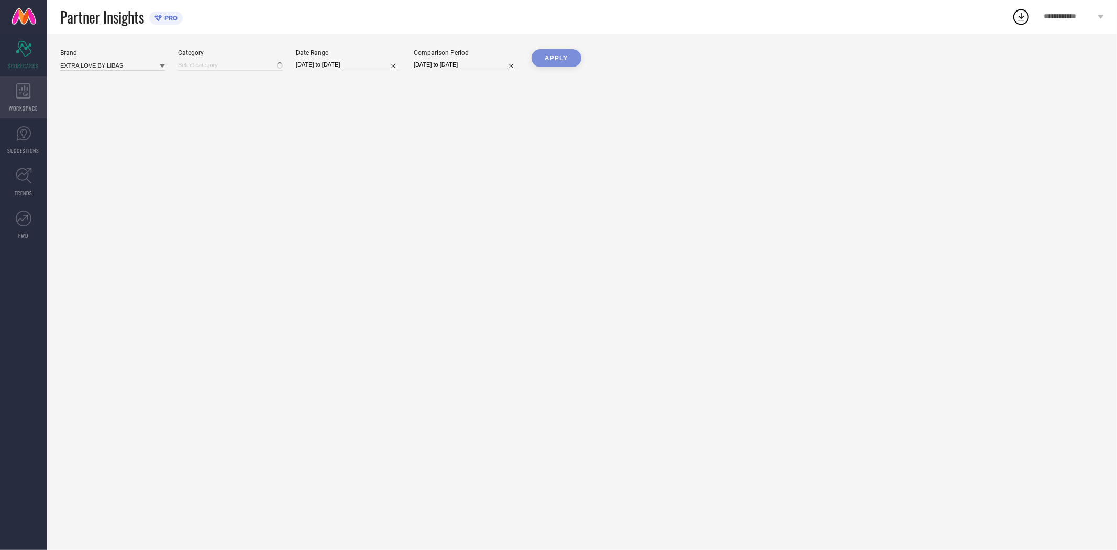
click at [24, 86] on icon at bounding box center [23, 91] width 14 height 16
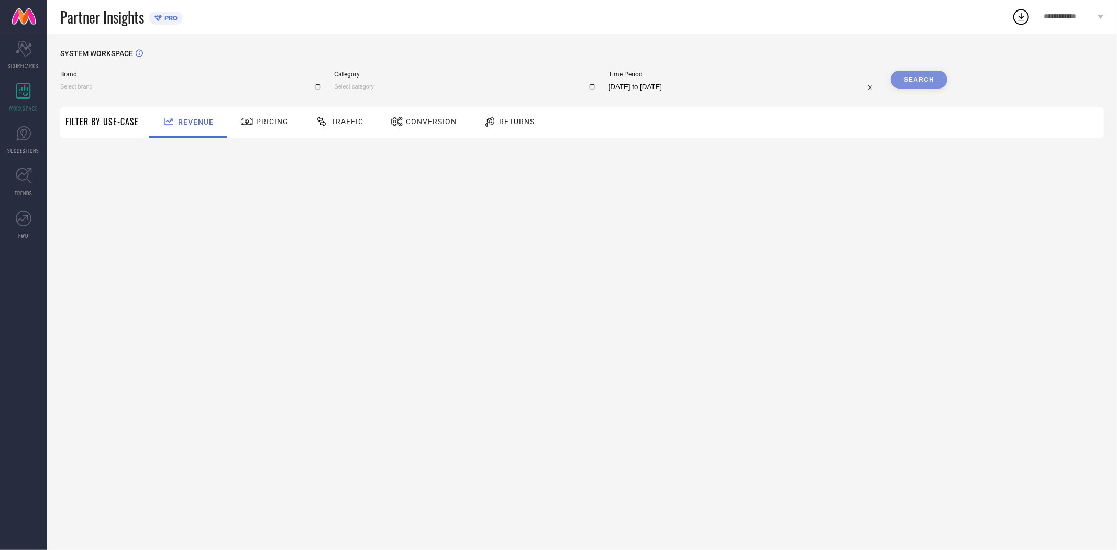
click at [433, 124] on span "Conversion" at bounding box center [431, 121] width 51 height 8
type input "EXTRA LOVE BY LIBAS"
type input "All"
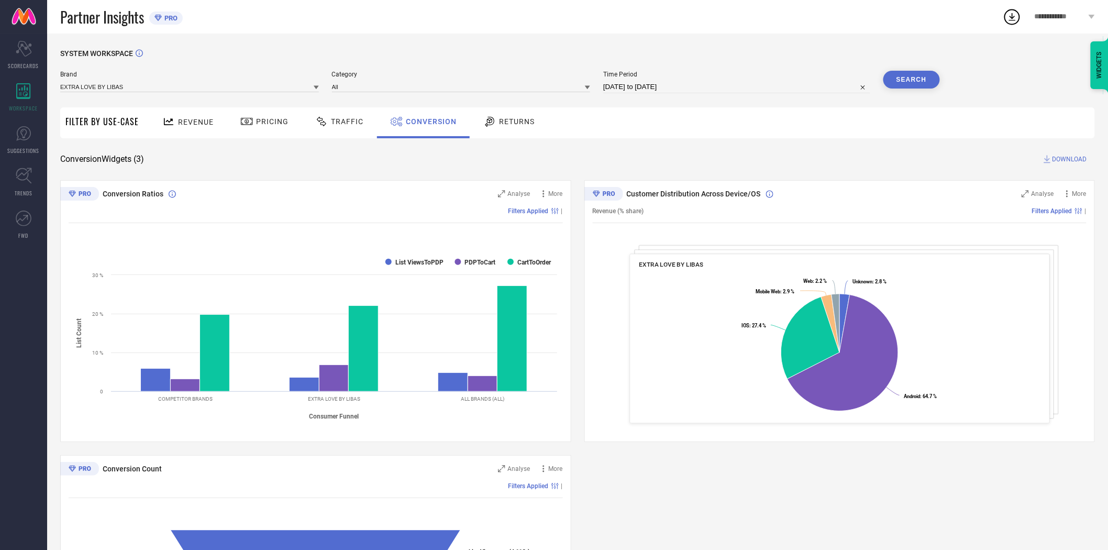
select select "7"
select select "2025"
select select "8"
select select "2025"
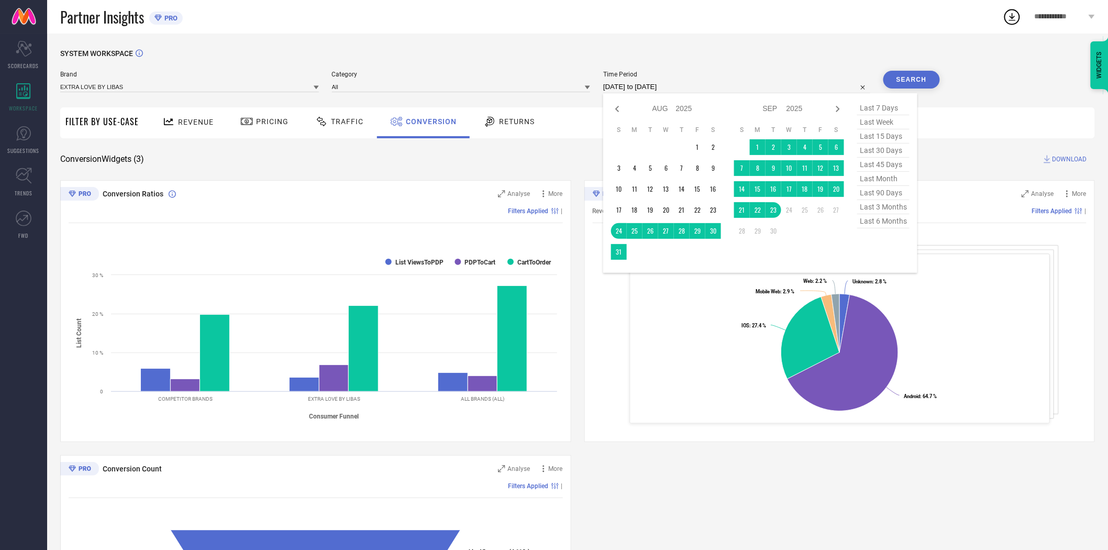
click at [645, 89] on input "[DATE] to [DATE]" at bounding box center [736, 87] width 267 height 13
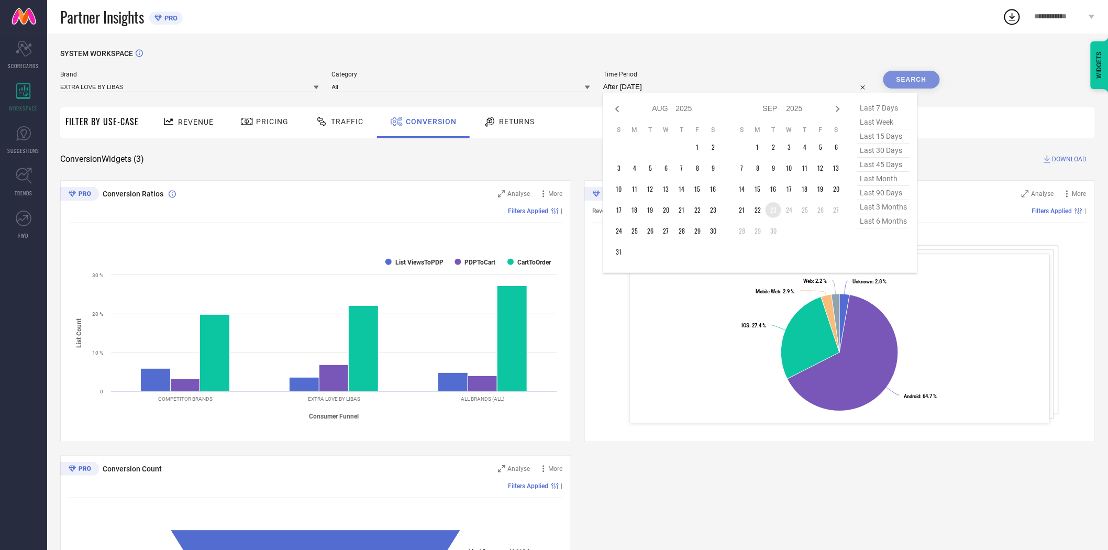
click at [773, 212] on td "23" at bounding box center [774, 210] width 16 height 16
type input "[DATE] to [DATE]"
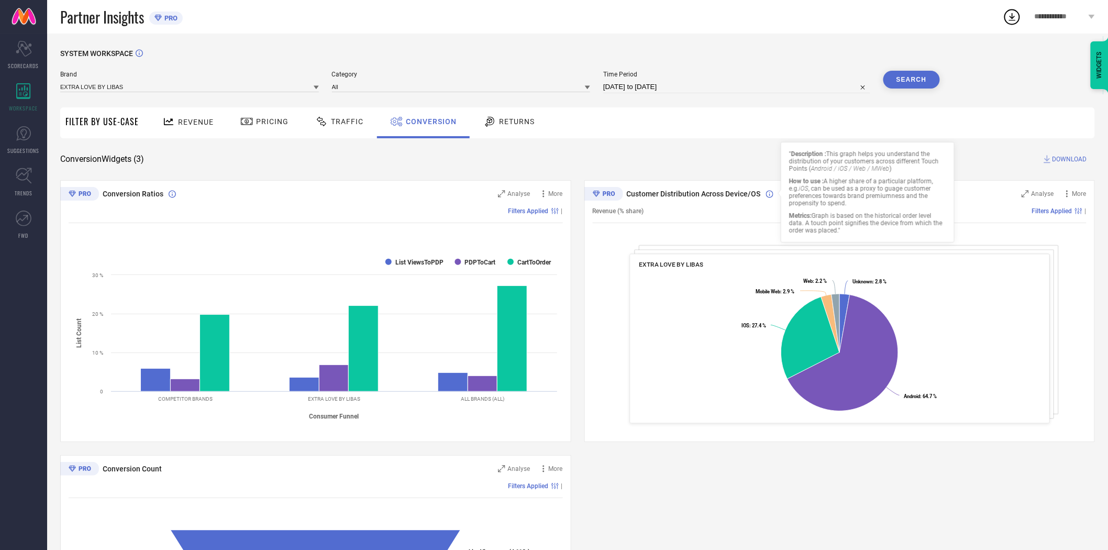
click at [717, 132] on div "Revenue Pricing Traffic Conversion Returns" at bounding box center [619, 122] width 951 height 31
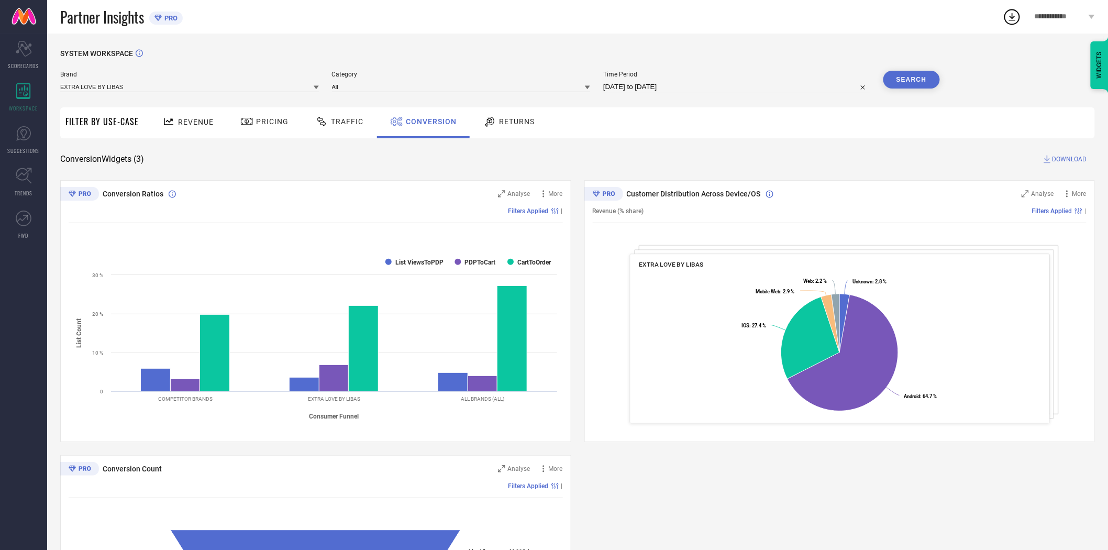
click at [913, 83] on button "Search" at bounding box center [912, 80] width 57 height 18
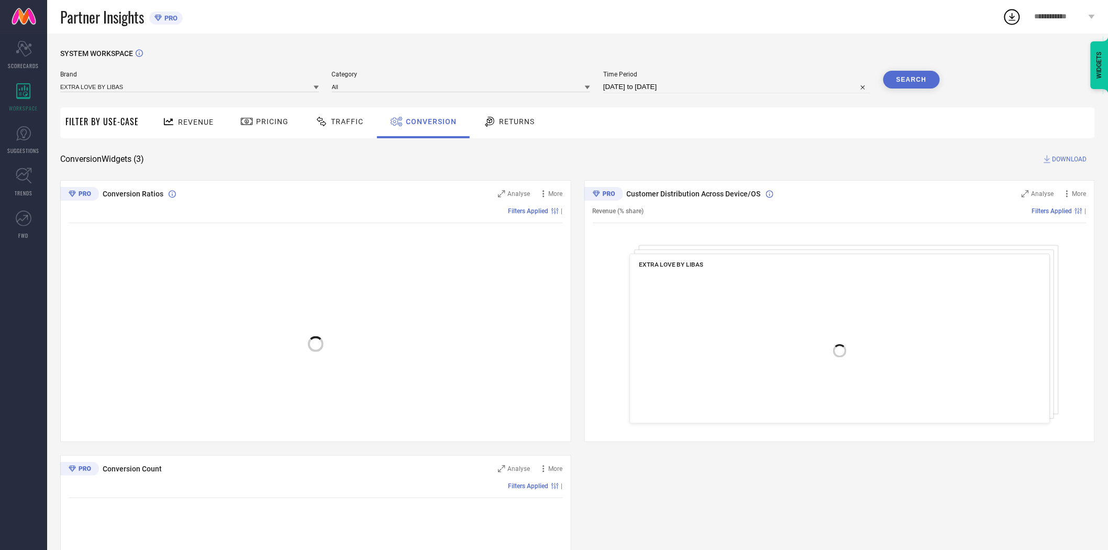
click at [1070, 155] on span "DOWNLOAD" at bounding box center [1070, 159] width 35 height 10
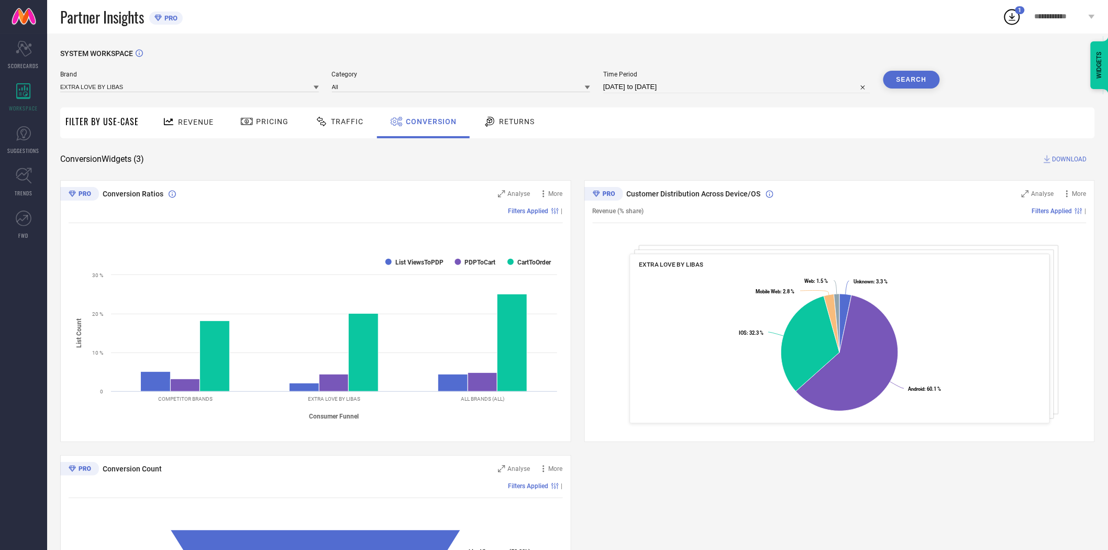
click at [316, 85] on icon at bounding box center [316, 87] width 5 height 5
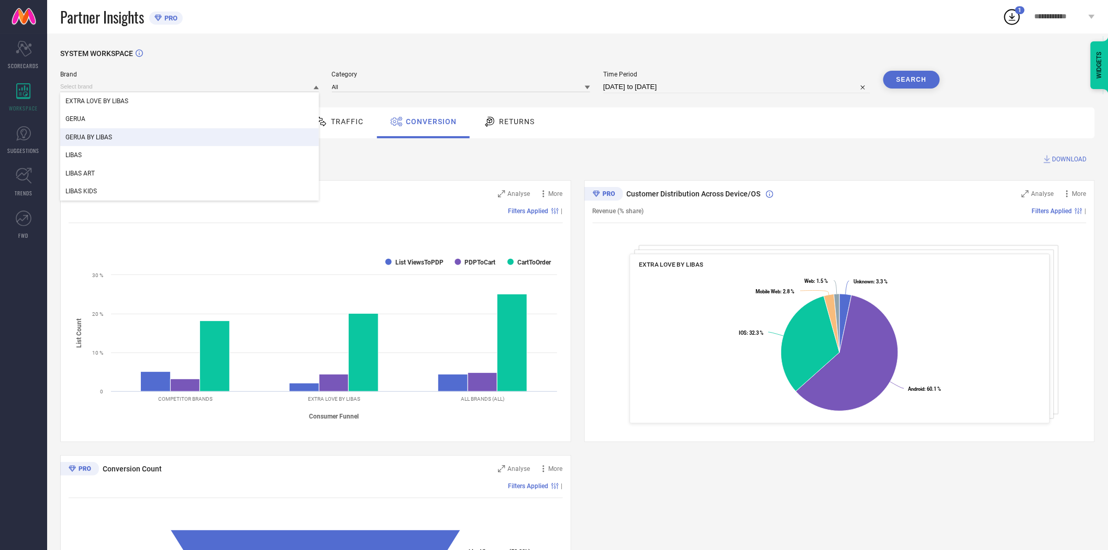
click at [203, 136] on div "GERUA BY LIBAS" at bounding box center [189, 137] width 259 height 18
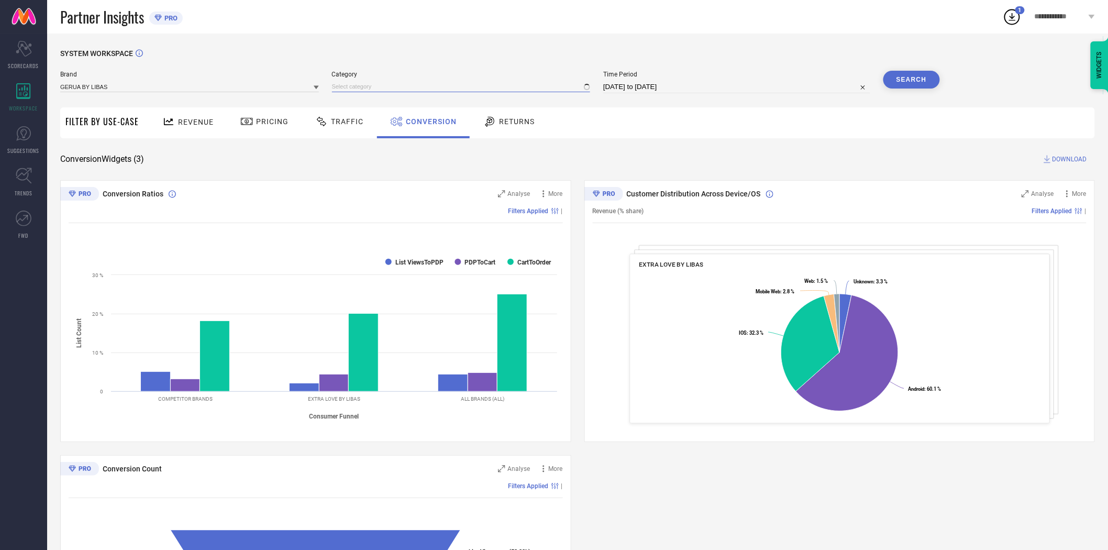
click at [351, 89] on input at bounding box center [461, 86] width 259 height 11
click at [357, 90] on input at bounding box center [461, 86] width 259 height 11
click at [356, 83] on input at bounding box center [461, 86] width 259 height 11
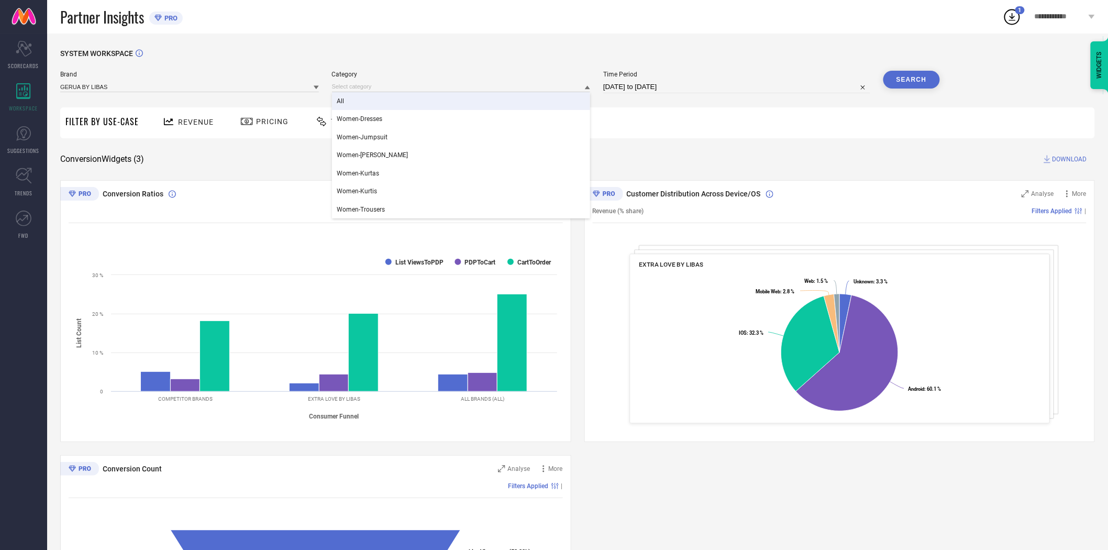
click at [355, 100] on div "All" at bounding box center [461, 101] width 259 height 18
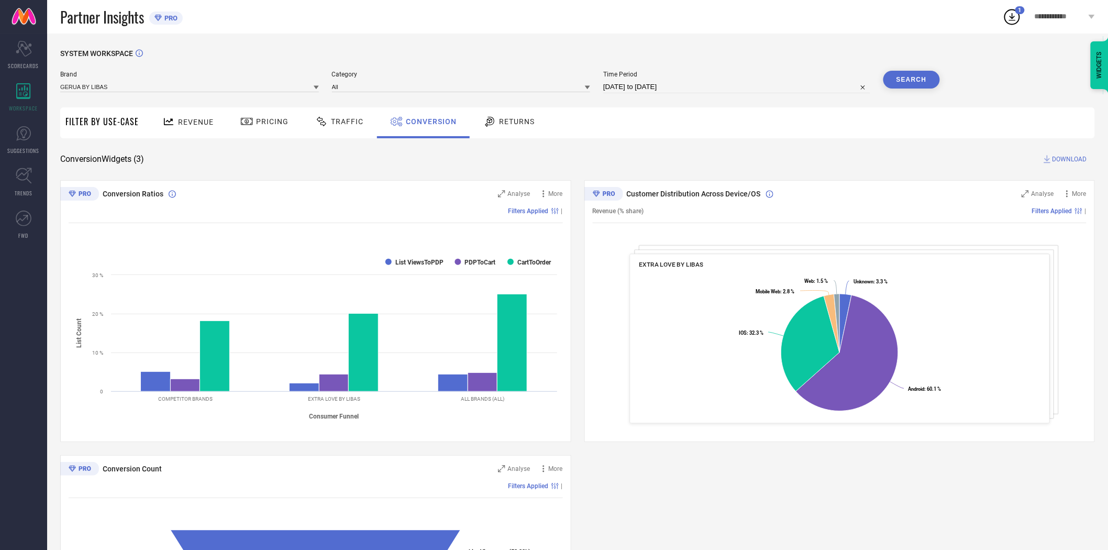
click at [927, 79] on button "Search" at bounding box center [912, 80] width 57 height 18
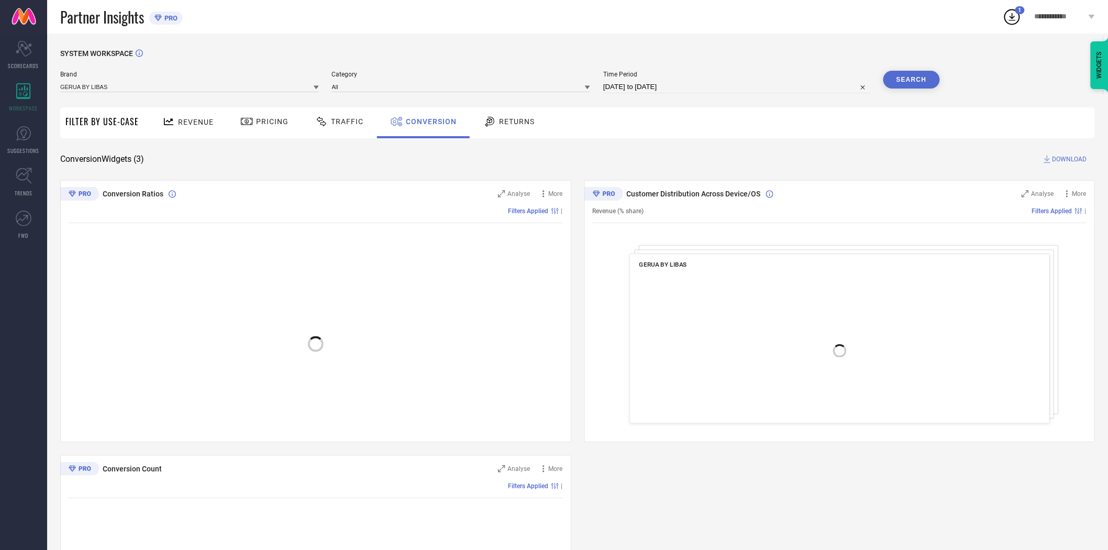
click at [1065, 157] on span "DOWNLOAD" at bounding box center [1070, 159] width 35 height 10
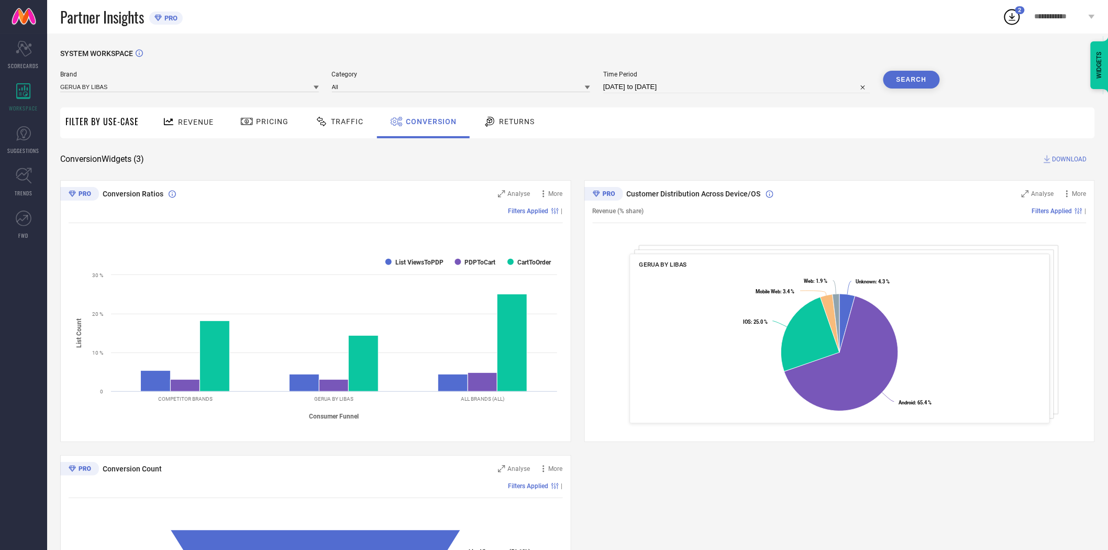
click at [316, 87] on icon at bounding box center [316, 88] width 5 height 4
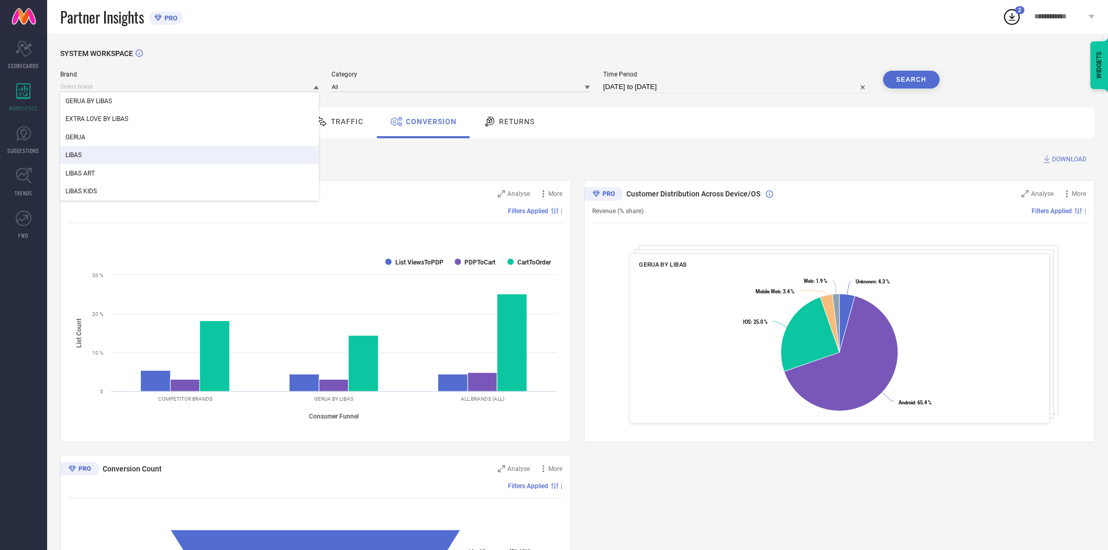
click at [269, 155] on div "LIBAS" at bounding box center [189, 155] width 259 height 18
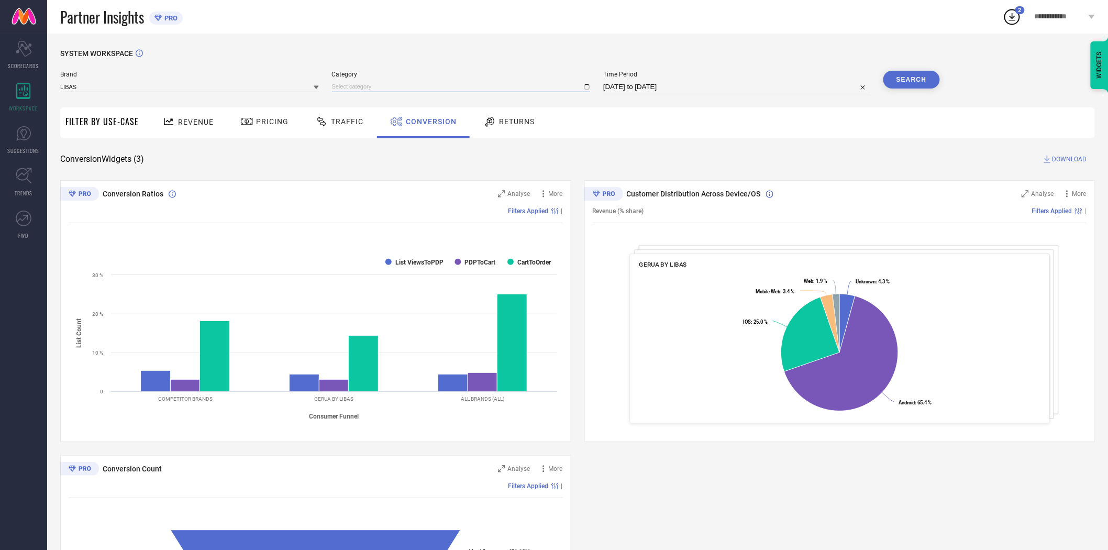
click at [357, 90] on input at bounding box center [461, 86] width 259 height 11
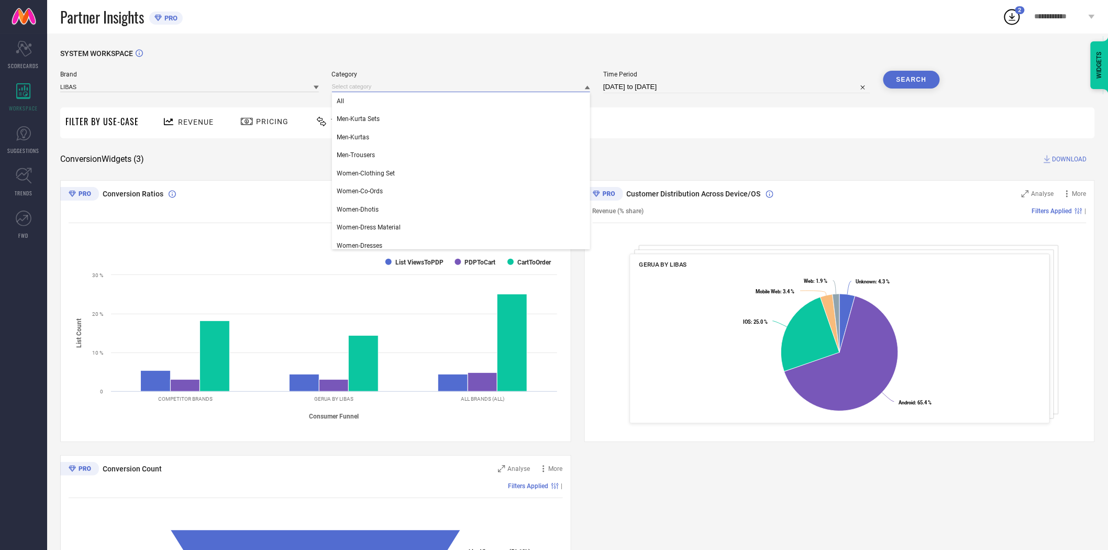
click at [358, 90] on input at bounding box center [461, 86] width 259 height 11
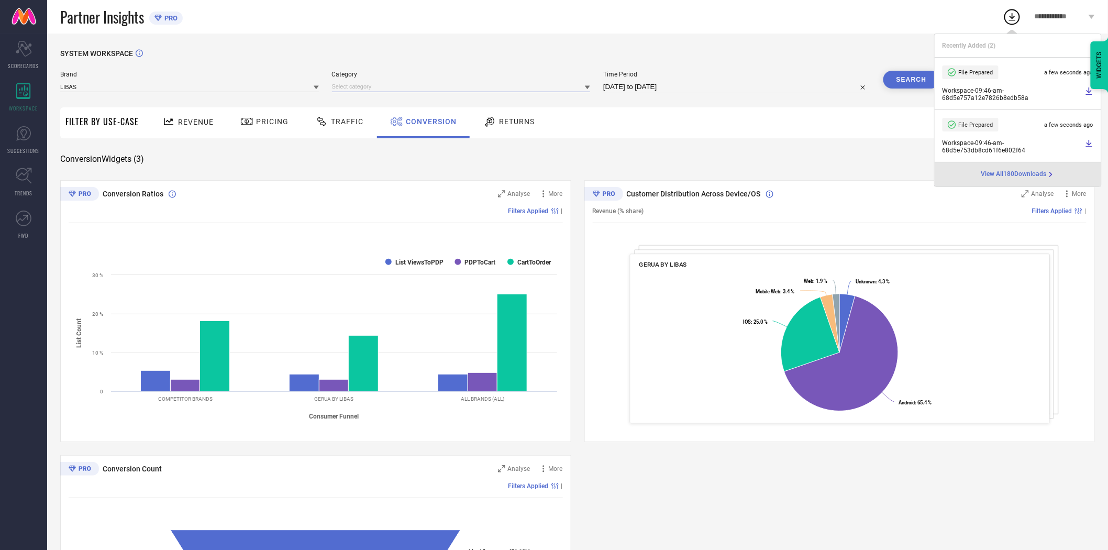
click at [357, 87] on input at bounding box center [461, 86] width 259 height 11
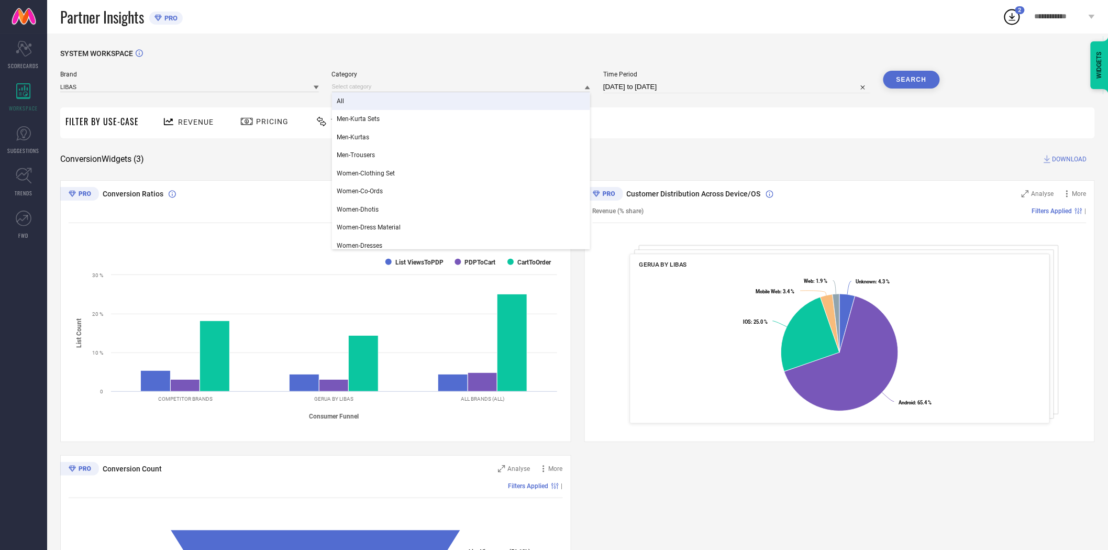
click at [354, 101] on div "All" at bounding box center [461, 101] width 259 height 18
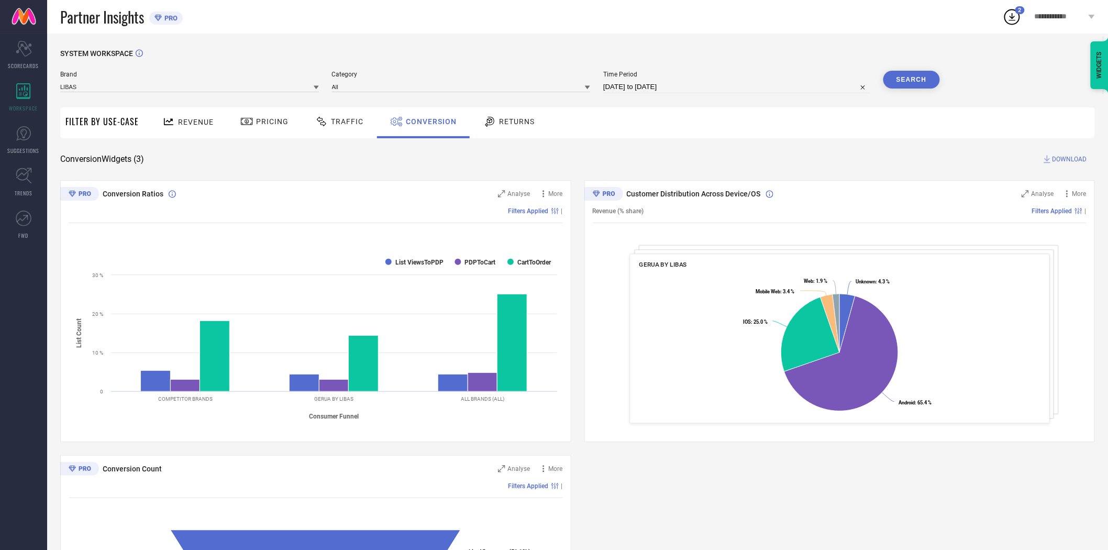
click at [916, 80] on button "Search" at bounding box center [912, 80] width 57 height 18
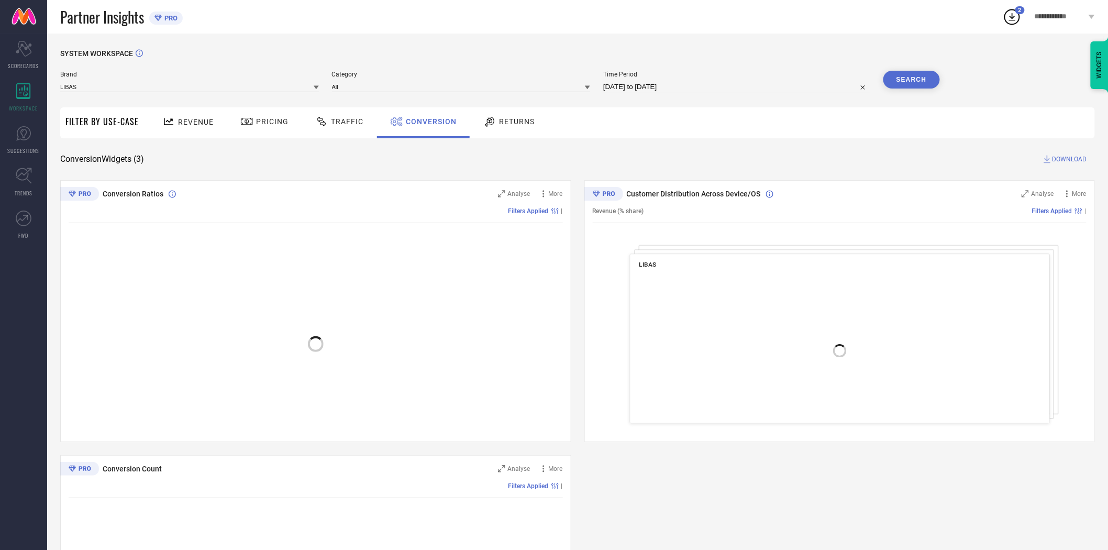
click at [1075, 160] on span "DOWNLOAD" at bounding box center [1070, 159] width 35 height 10
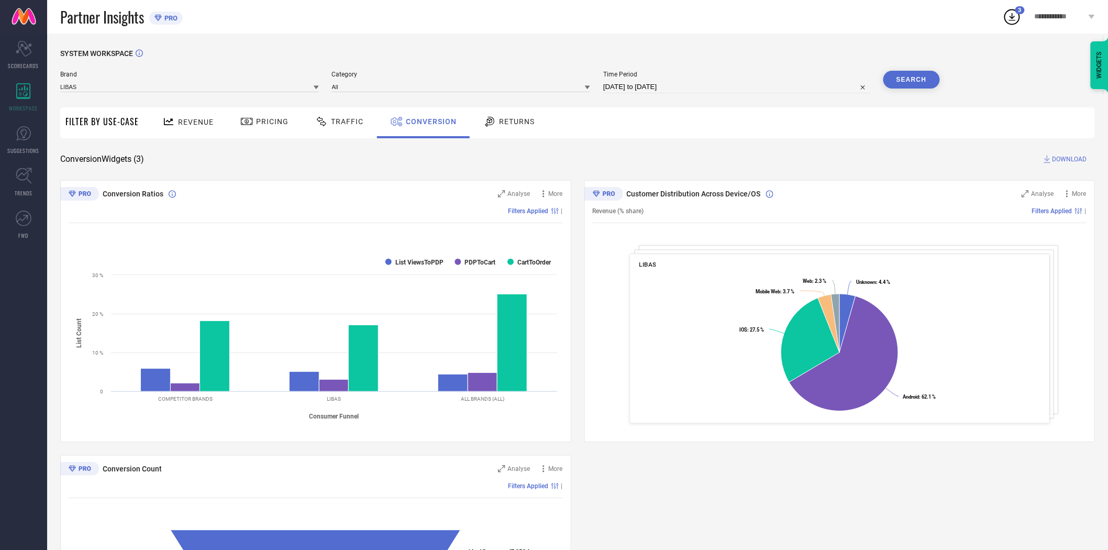
click at [318, 87] on icon at bounding box center [316, 88] width 5 height 4
click at [295, 166] on div "LIBAS ART" at bounding box center [189, 173] width 259 height 18
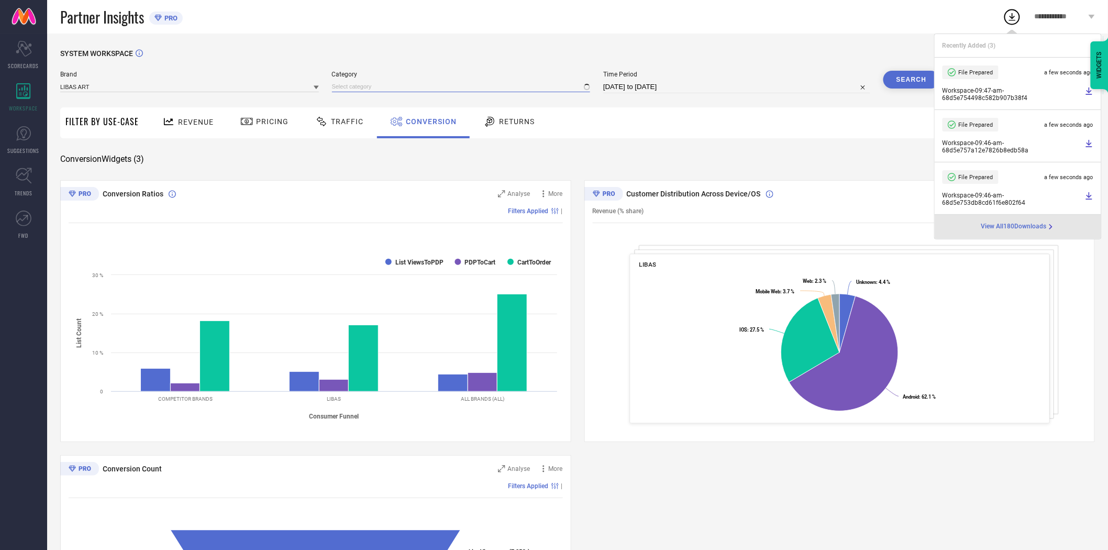
click at [393, 89] on input at bounding box center [461, 86] width 259 height 11
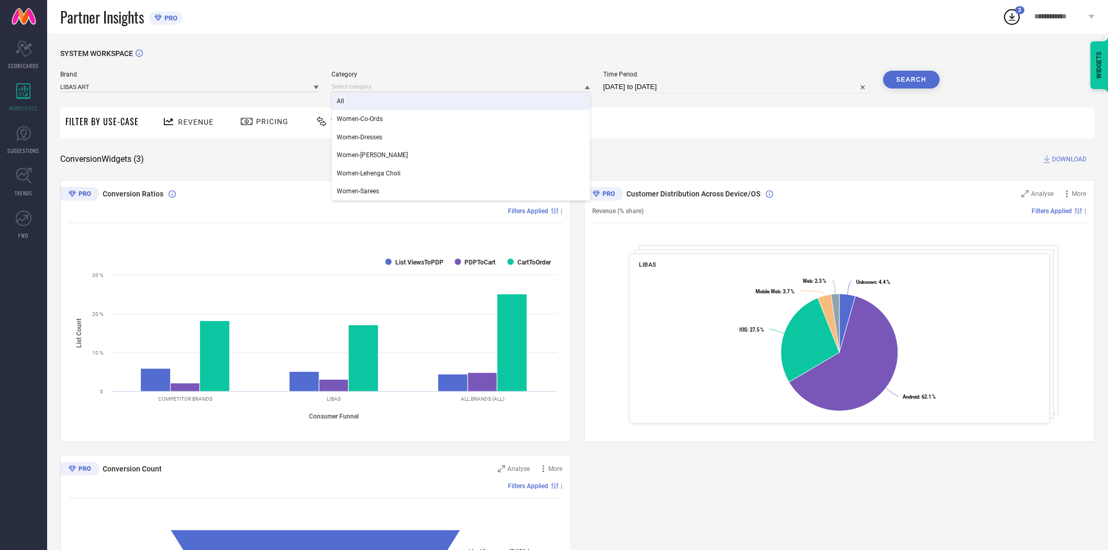
click at [383, 98] on div "All" at bounding box center [461, 101] width 259 height 18
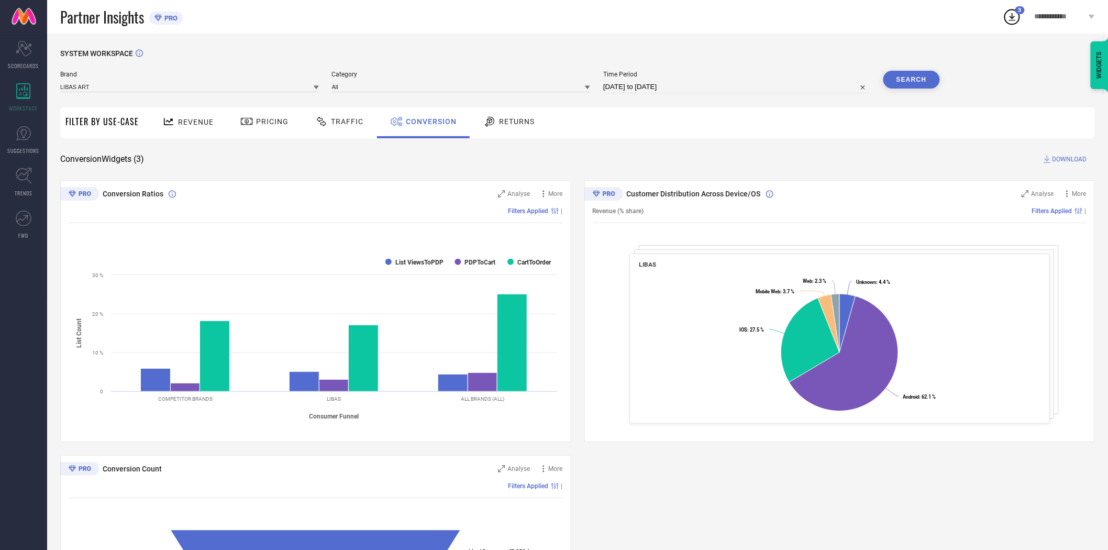
click at [915, 79] on button "Search" at bounding box center [912, 80] width 57 height 18
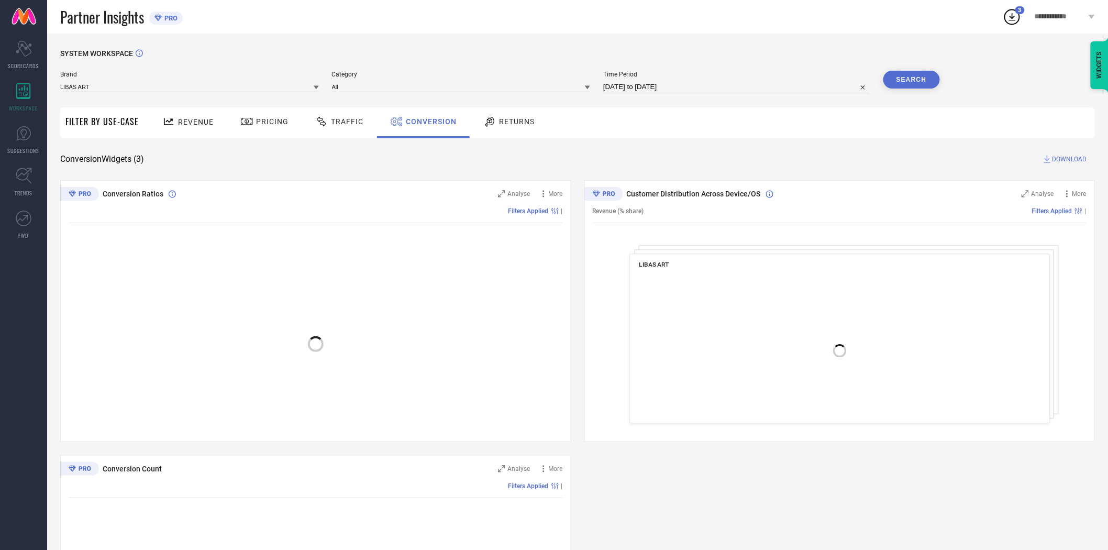
click at [887, 131] on div "Revenue Pricing Traffic Conversion Returns" at bounding box center [619, 122] width 951 height 31
click at [1074, 159] on span "DOWNLOAD" at bounding box center [1070, 159] width 35 height 10
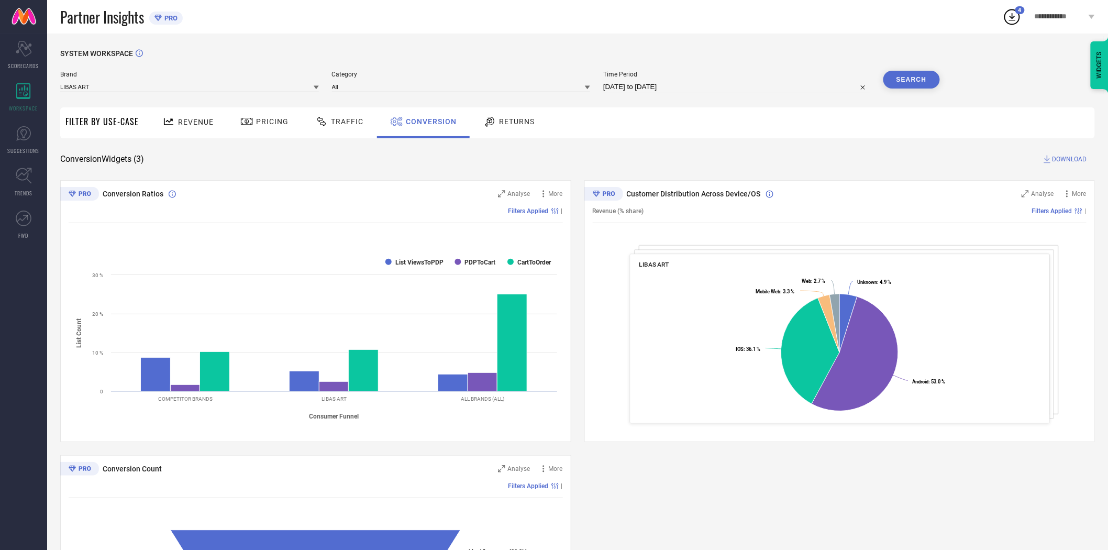
click at [317, 89] on icon at bounding box center [316, 87] width 5 height 5
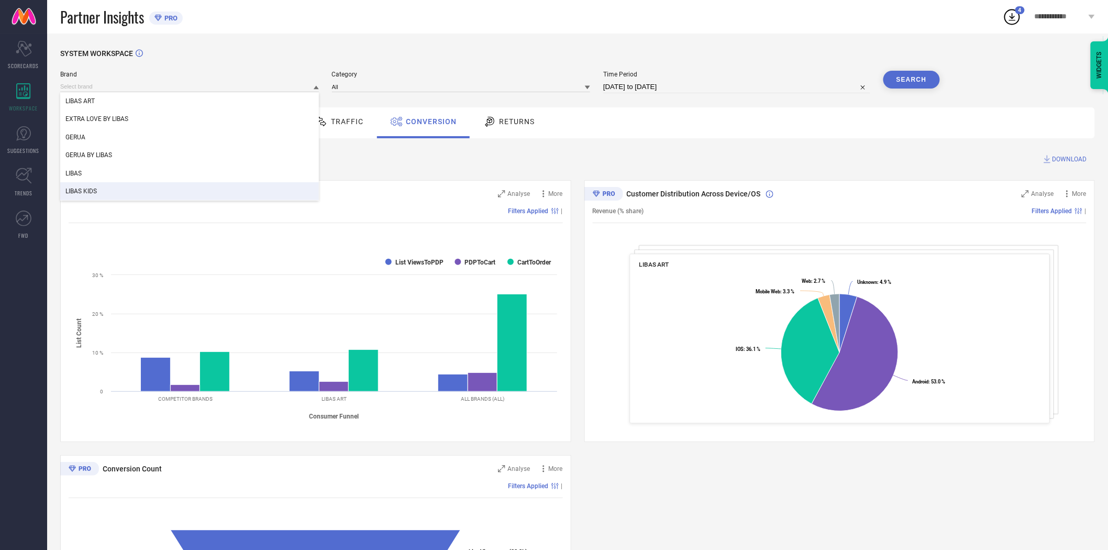
click at [250, 190] on div "LIBAS KIDS" at bounding box center [189, 191] width 259 height 18
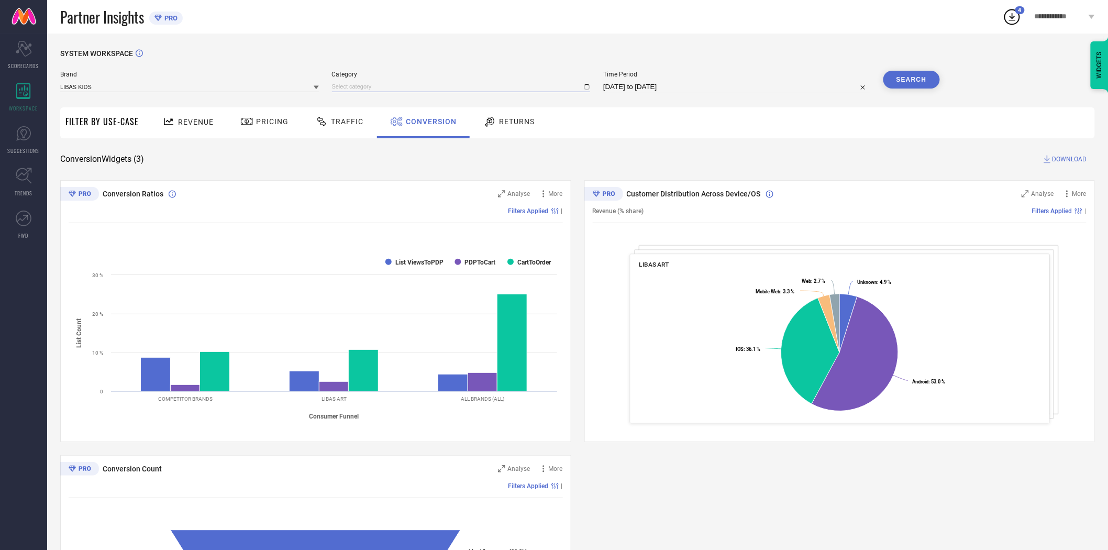
click at [396, 87] on input at bounding box center [461, 86] width 259 height 11
click at [393, 87] on input at bounding box center [461, 86] width 259 height 11
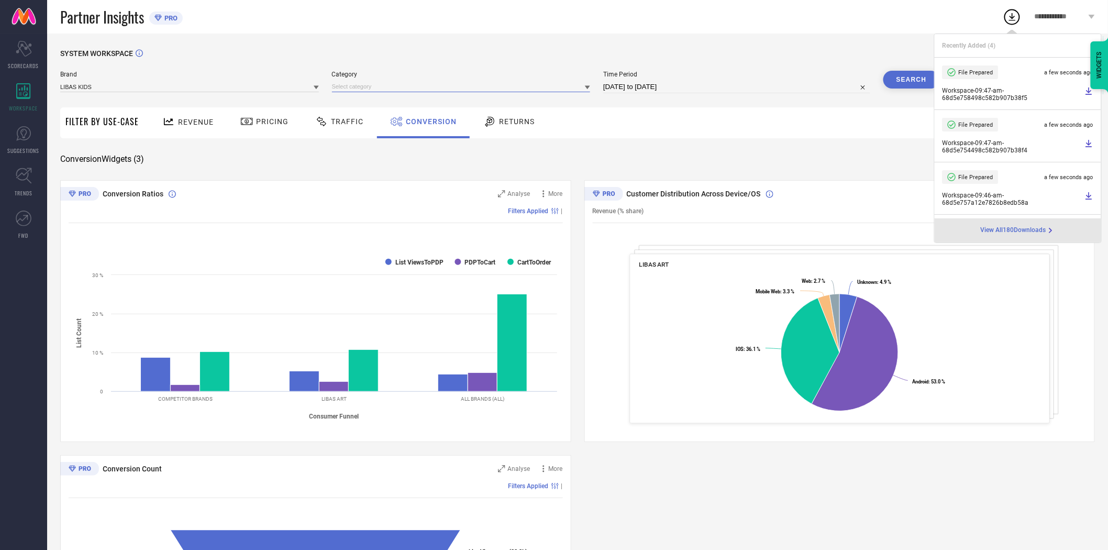
click at [393, 87] on input at bounding box center [461, 86] width 259 height 11
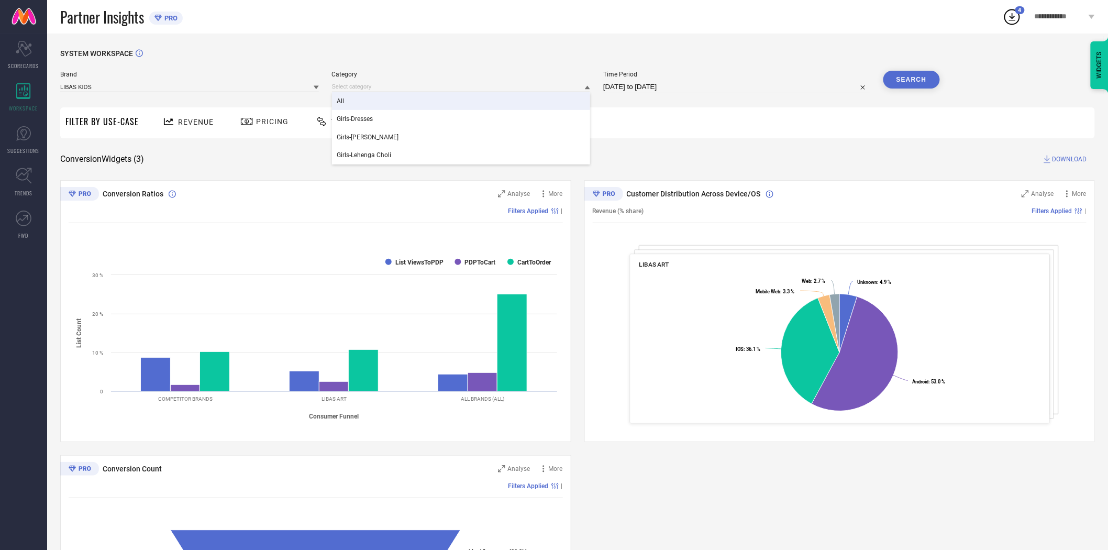
click at [390, 98] on div "All" at bounding box center [461, 101] width 259 height 18
click at [921, 80] on button "Search" at bounding box center [912, 80] width 57 height 18
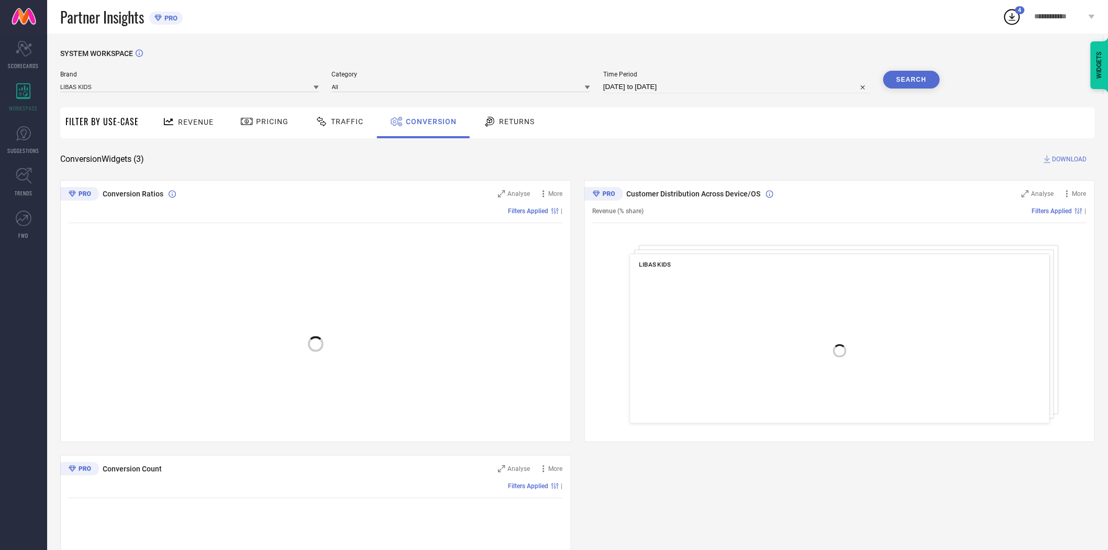
click at [780, 127] on div "Revenue Pricing Traffic Conversion Returns" at bounding box center [619, 122] width 951 height 31
click at [1068, 157] on span "DOWNLOAD" at bounding box center [1070, 159] width 35 height 10
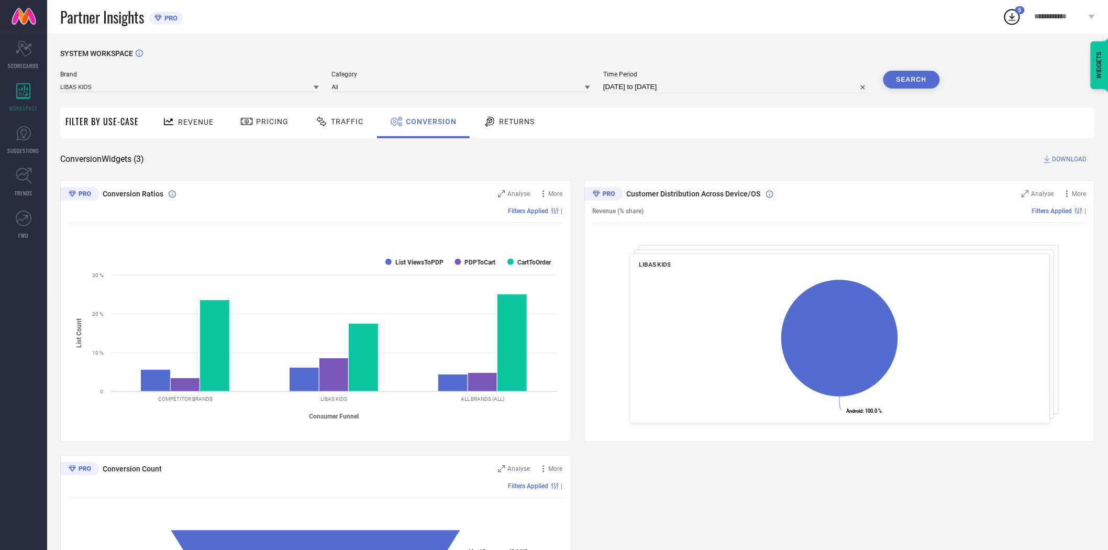
click at [752, 51] on div "SYSTEM WORKSPACE" at bounding box center [577, 59] width 1035 height 21
